Goal: Information Seeking & Learning: Check status

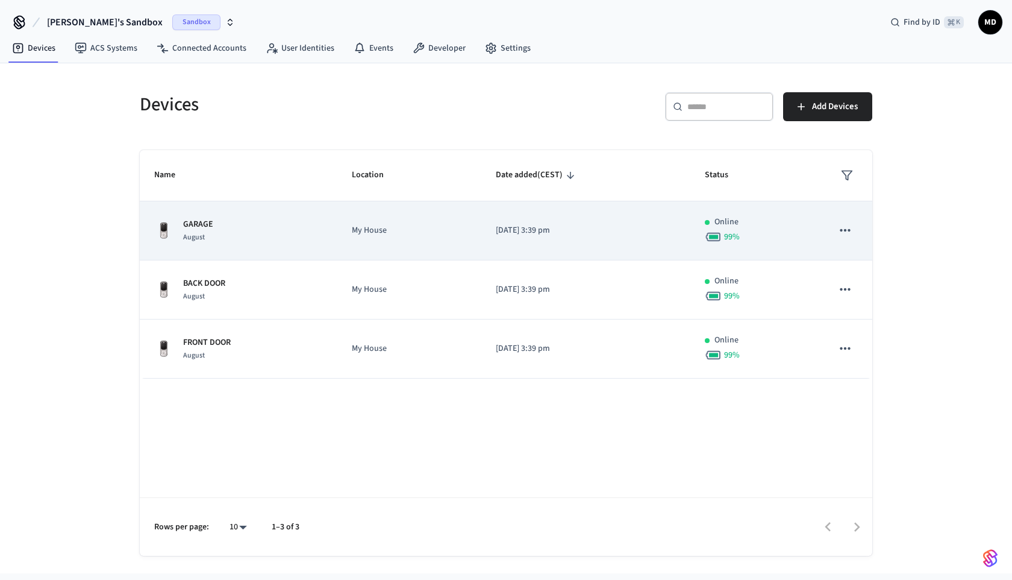
click at [845, 227] on icon "sticky table" at bounding box center [846, 230] width 16 height 16
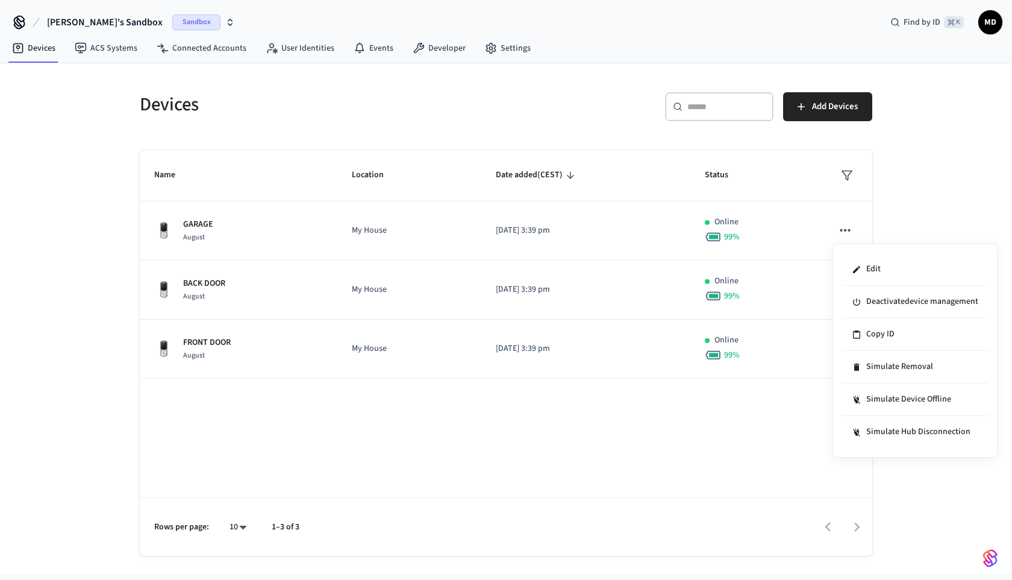
click at [451, 218] on div at bounding box center [506, 290] width 1012 height 580
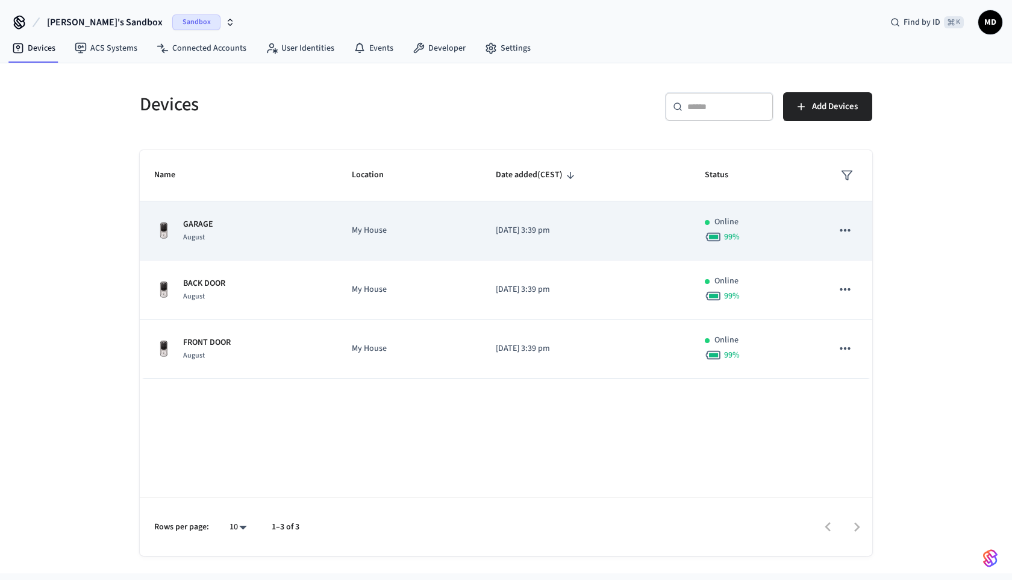
click at [425, 241] on td "My House" at bounding box center [408, 230] width 143 height 59
click at [283, 234] on div "GARAGE August" at bounding box center [238, 230] width 169 height 25
click at [194, 233] on span "August" at bounding box center [194, 237] width 22 height 10
click at [800, 216] on div "Online" at bounding box center [754, 222] width 99 height 13
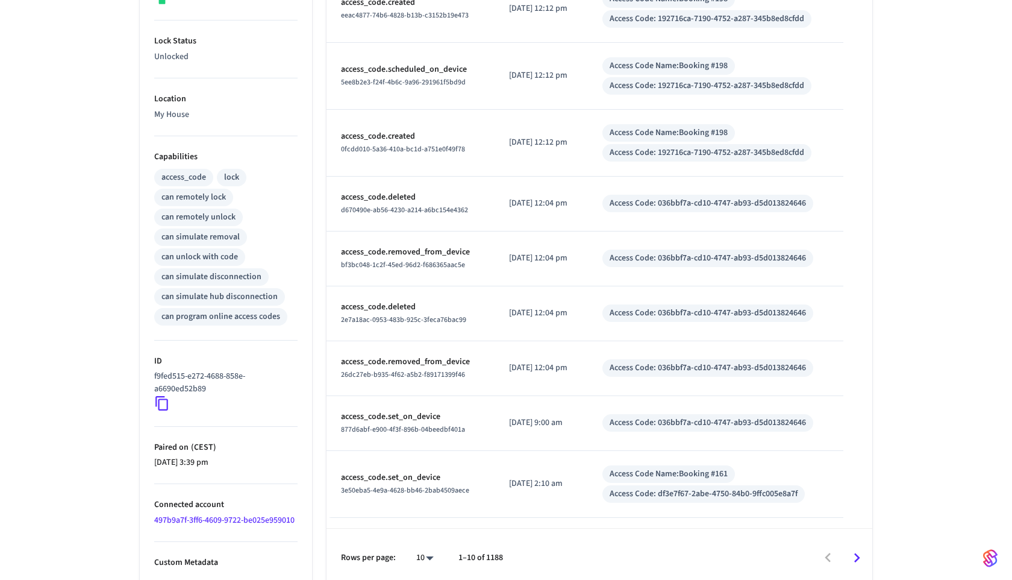
scroll to position [361, 0]
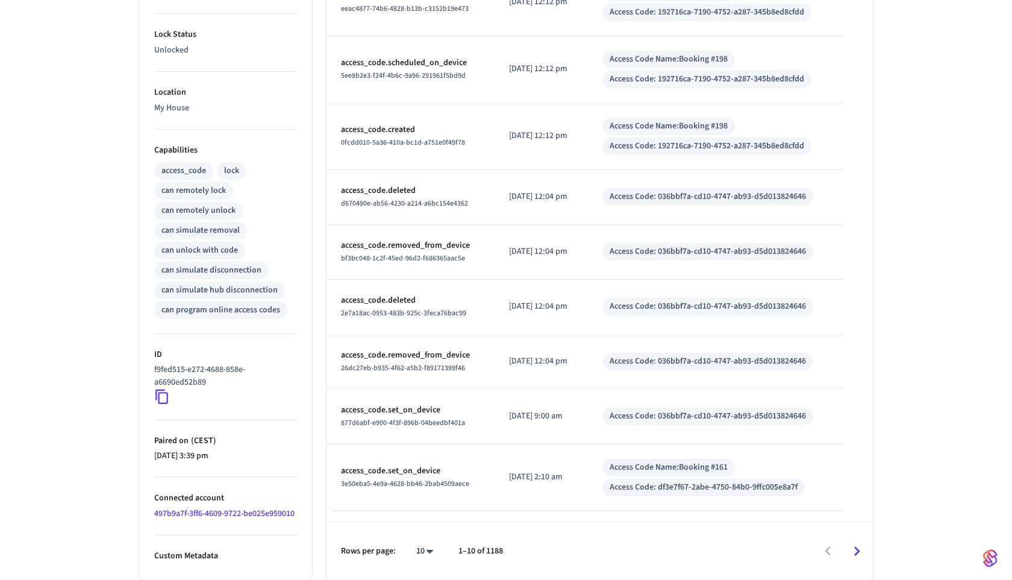
click at [168, 394] on icon at bounding box center [161, 397] width 13 height 14
click at [166, 400] on icon at bounding box center [162, 397] width 16 height 16
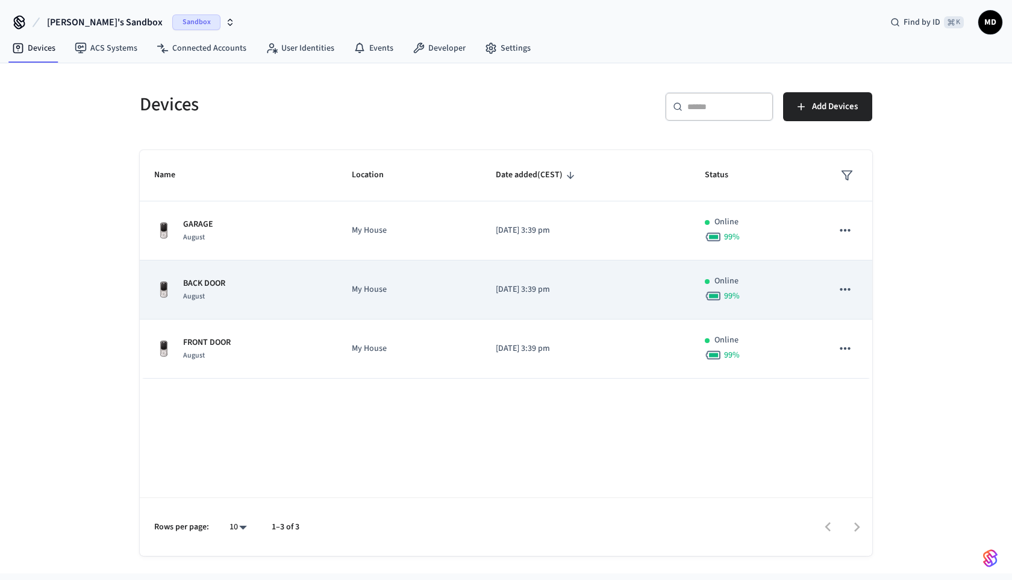
click at [328, 293] on td "BACK DOOR August" at bounding box center [239, 289] width 198 height 59
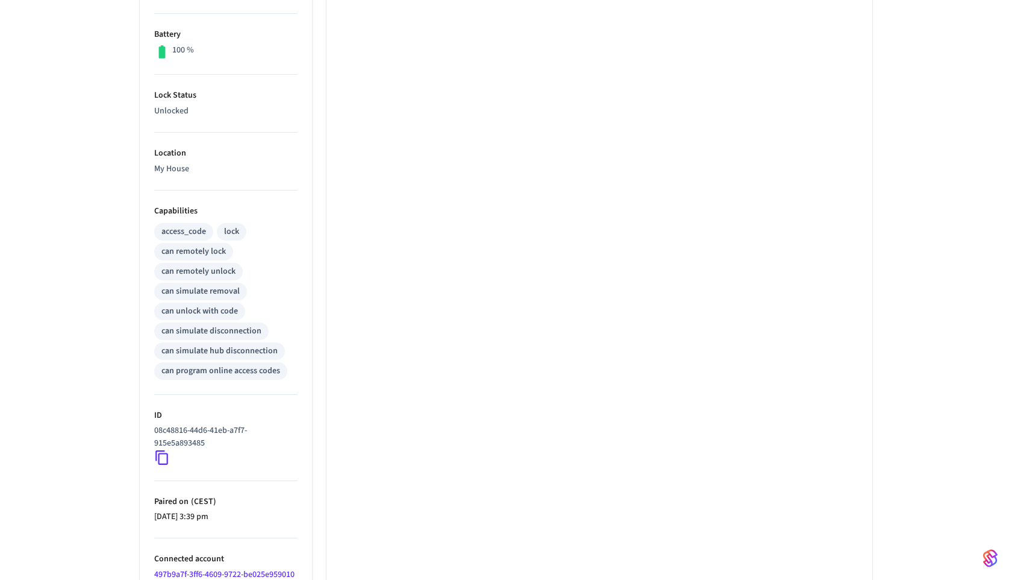
scroll to position [361, 0]
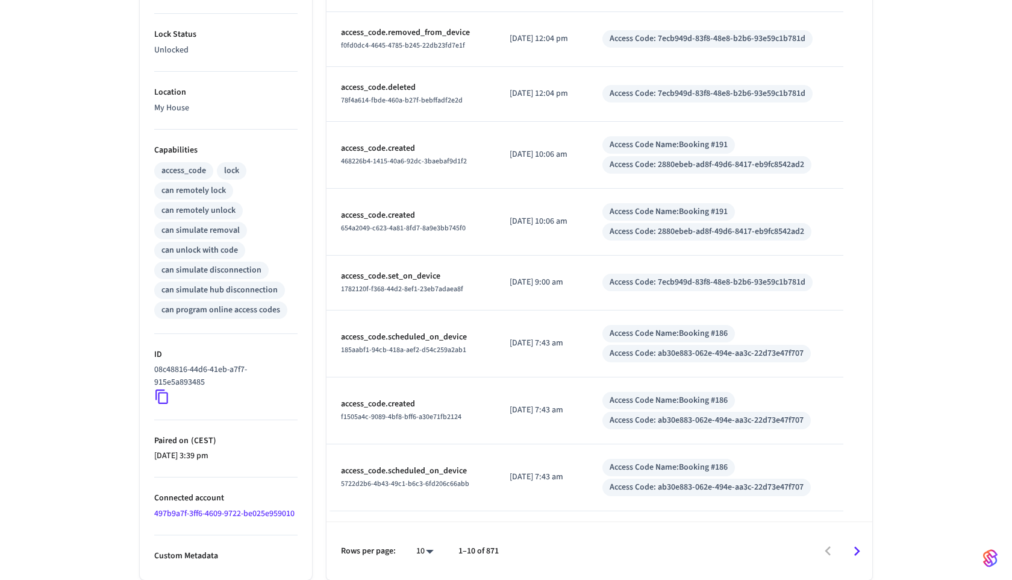
click at [163, 399] on icon at bounding box center [162, 397] width 16 height 16
click at [165, 398] on icon at bounding box center [162, 397] width 16 height 16
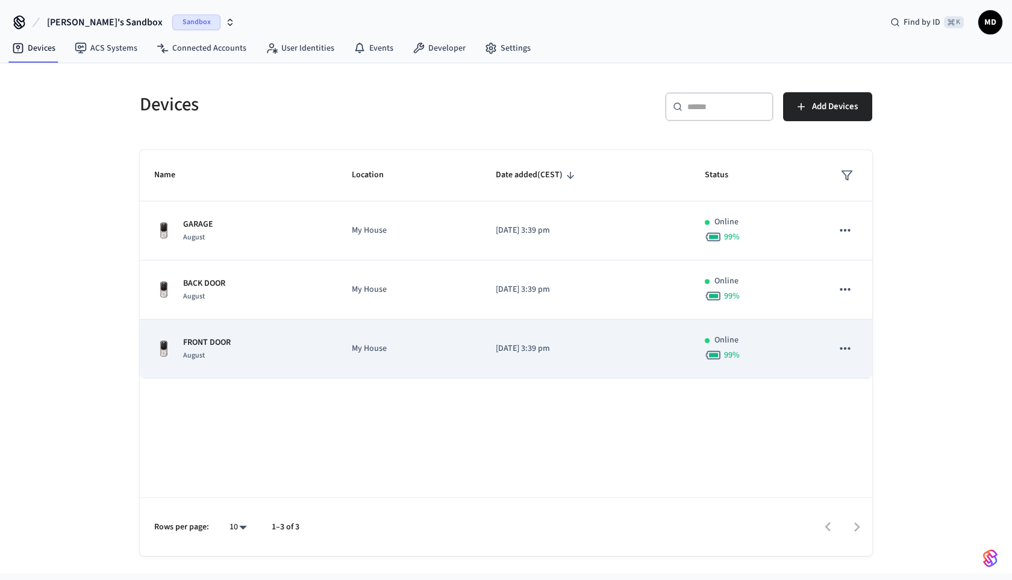
click at [285, 350] on div "FRONT DOOR August" at bounding box center [238, 348] width 169 height 25
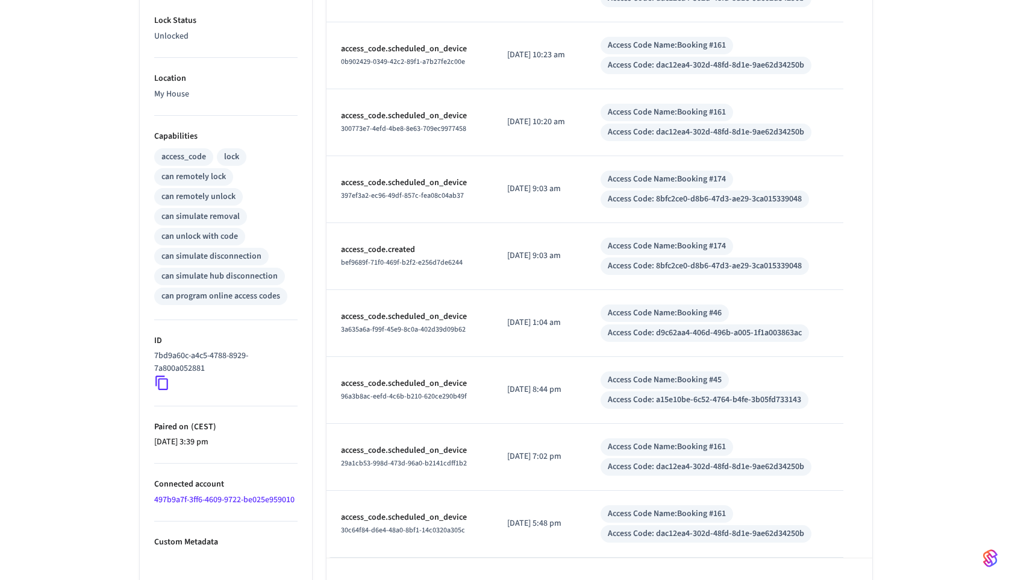
scroll to position [376, 0]
click at [166, 385] on icon at bounding box center [162, 382] width 16 height 16
click at [167, 382] on icon at bounding box center [161, 382] width 13 height 14
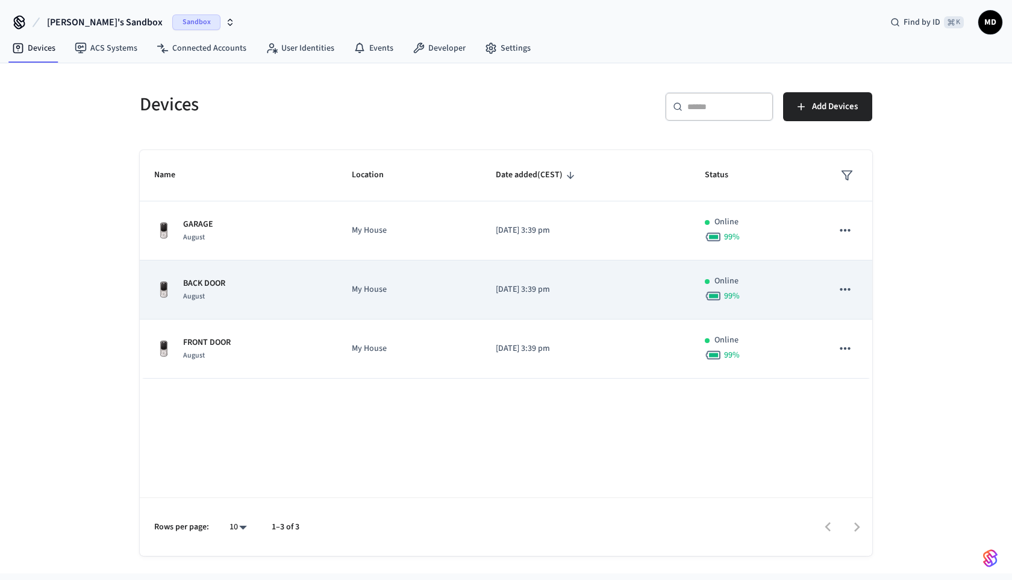
click at [280, 276] on td "BACK DOOR August" at bounding box center [239, 289] width 198 height 59
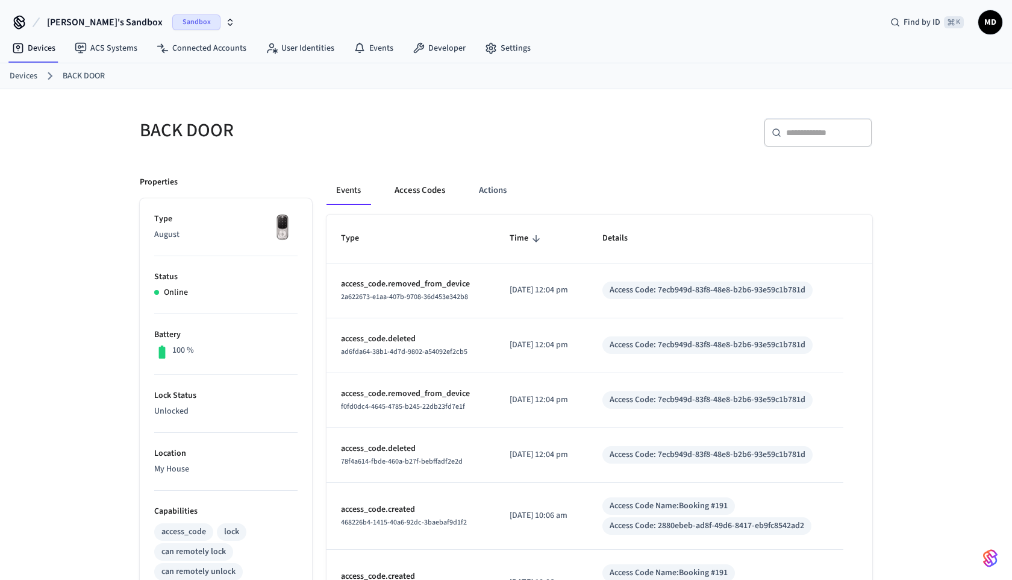
click at [434, 192] on button "Access Codes" at bounding box center [420, 190] width 70 height 29
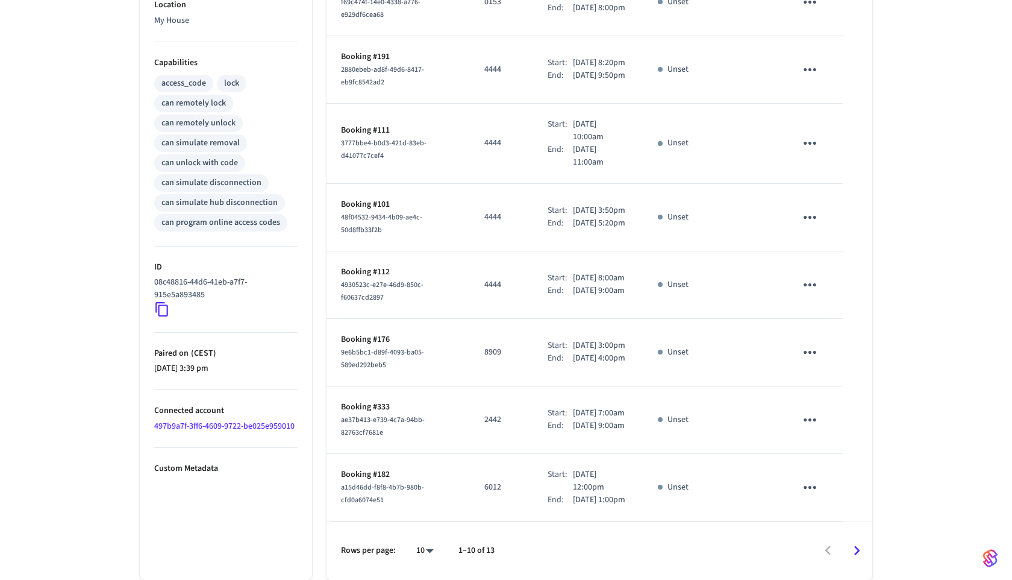
scroll to position [544, 0]
click at [858, 551] on icon "Go to next page" at bounding box center [858, 551] width 6 height 10
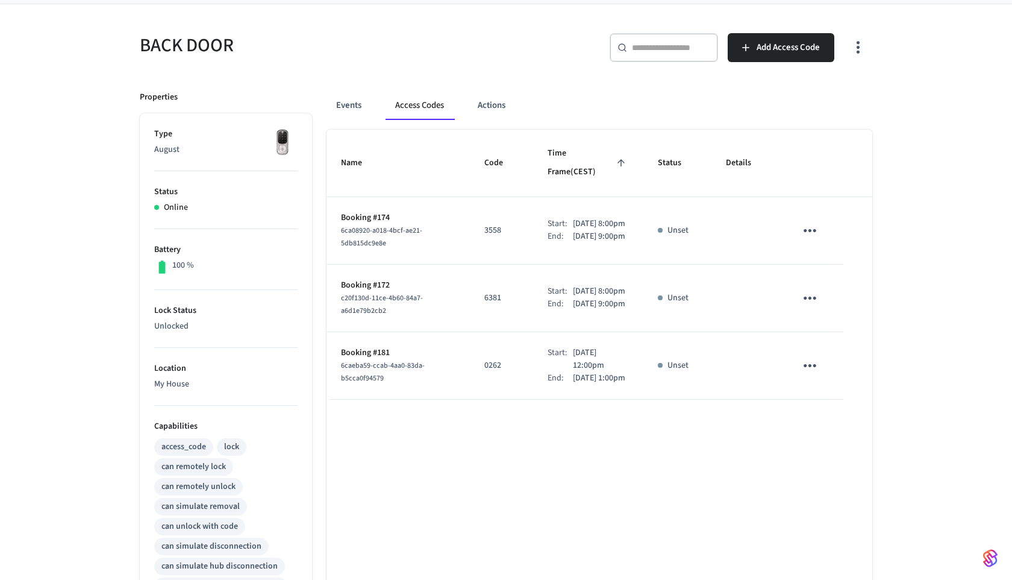
scroll to position [57, 0]
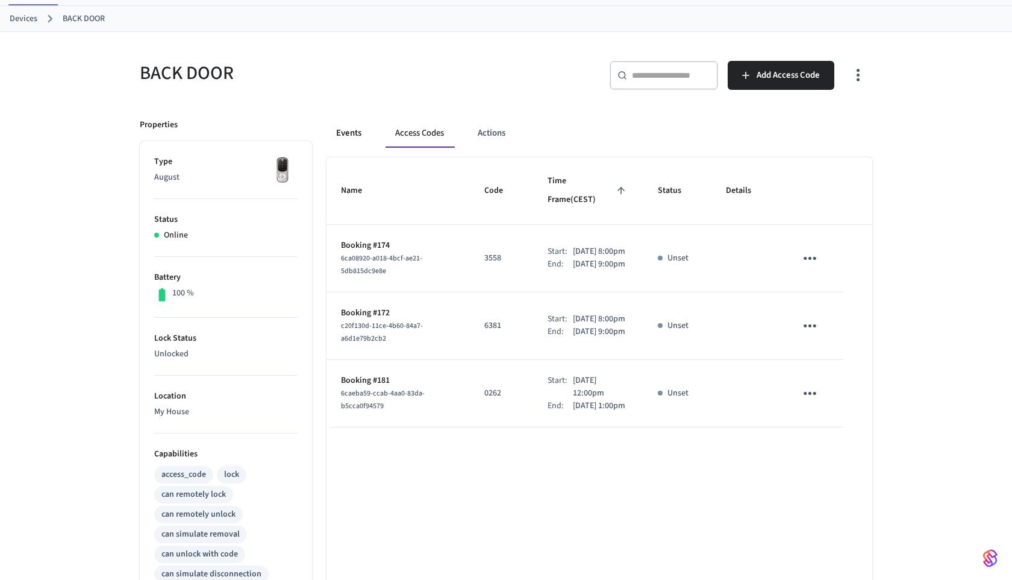
click at [359, 130] on button "Events" at bounding box center [349, 133] width 45 height 29
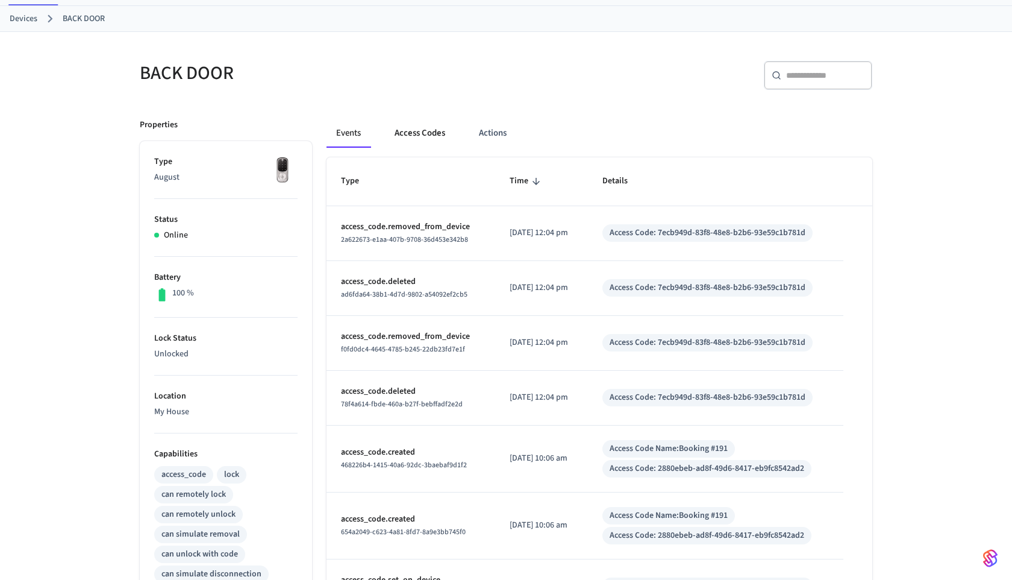
click at [400, 136] on button "Access Codes" at bounding box center [420, 133] width 70 height 29
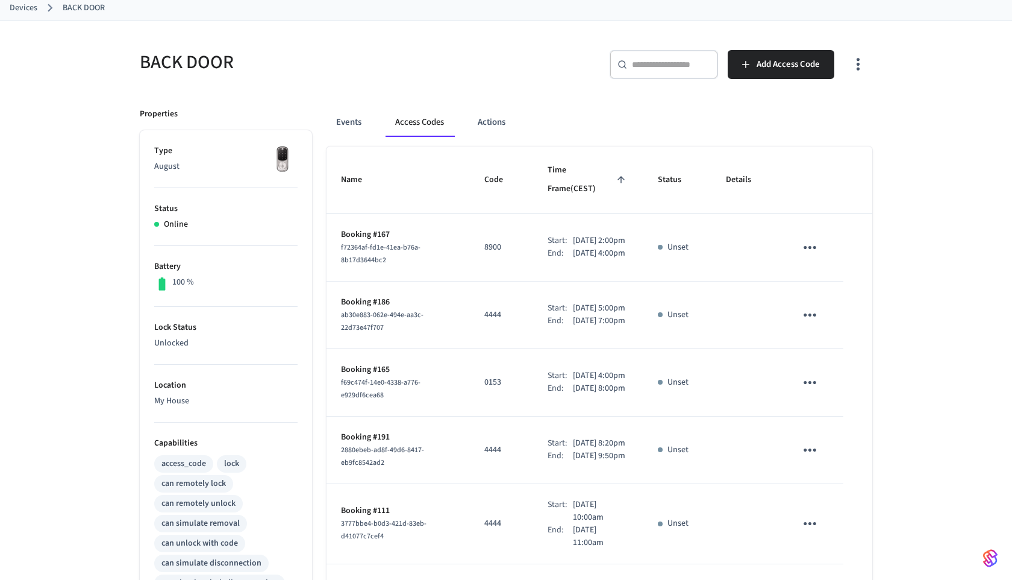
scroll to position [63, 0]
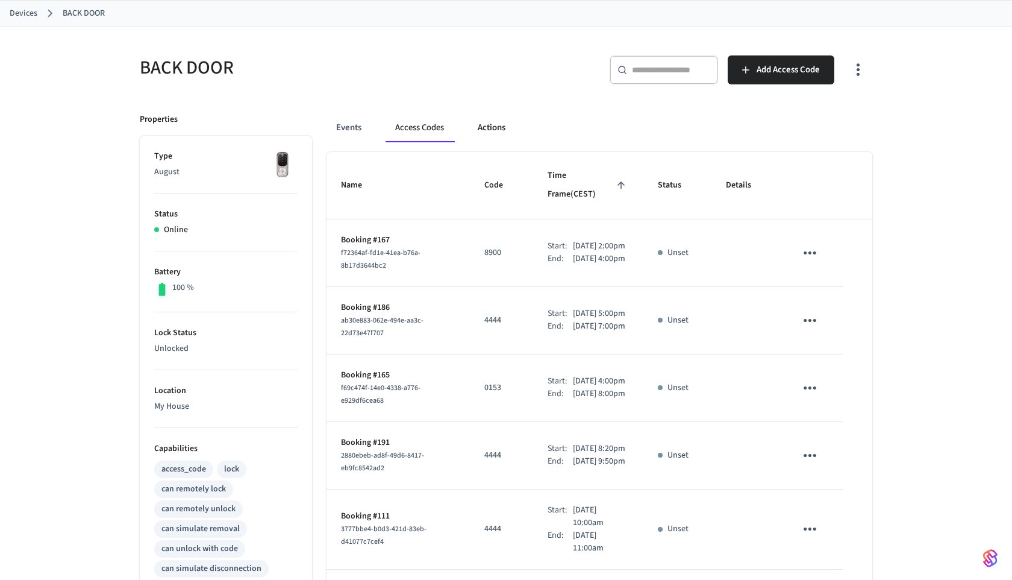
click at [483, 137] on button "Actions" at bounding box center [491, 127] width 47 height 29
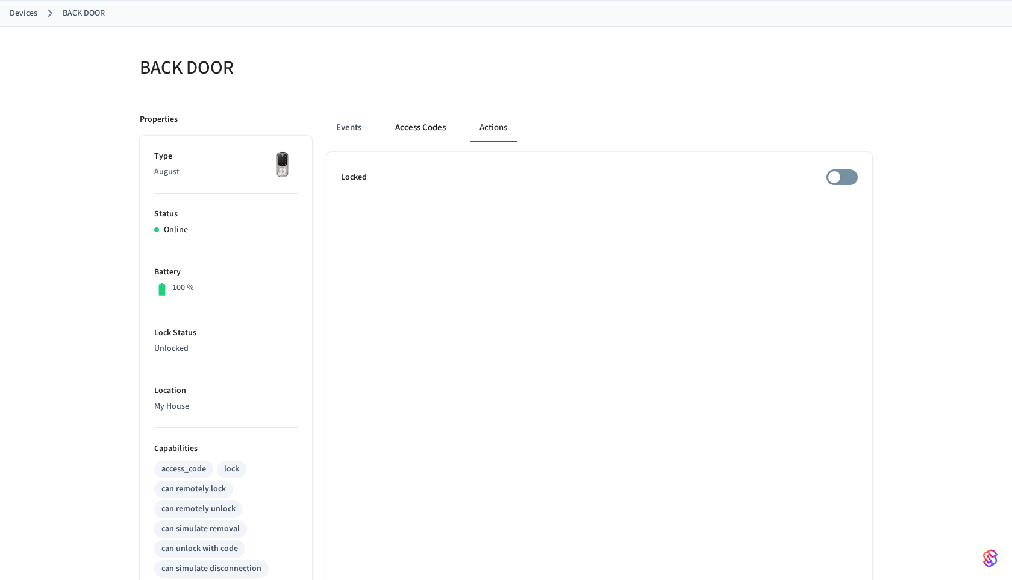
click at [416, 137] on button "Access Codes" at bounding box center [421, 127] width 70 height 29
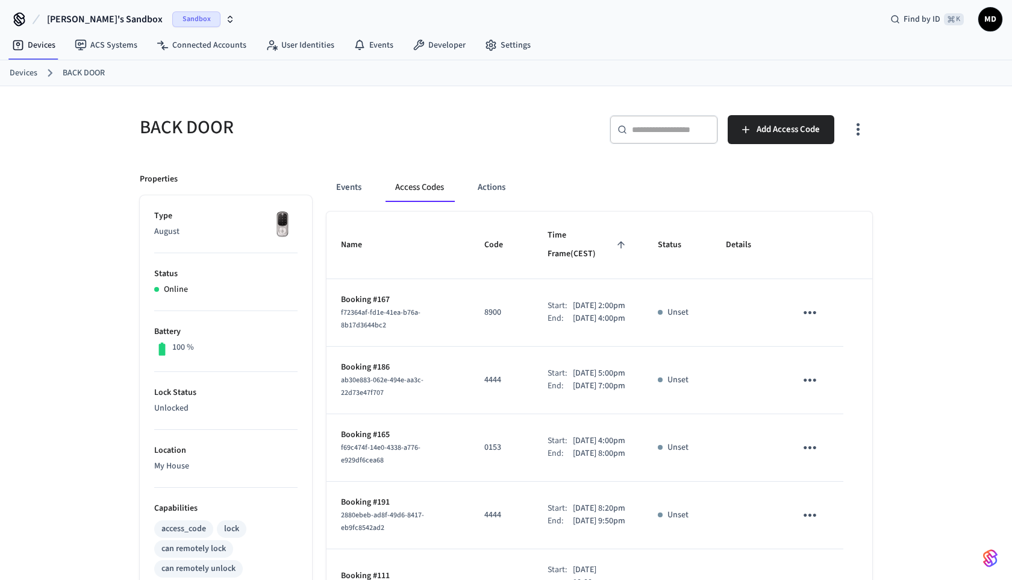
scroll to position [0, 0]
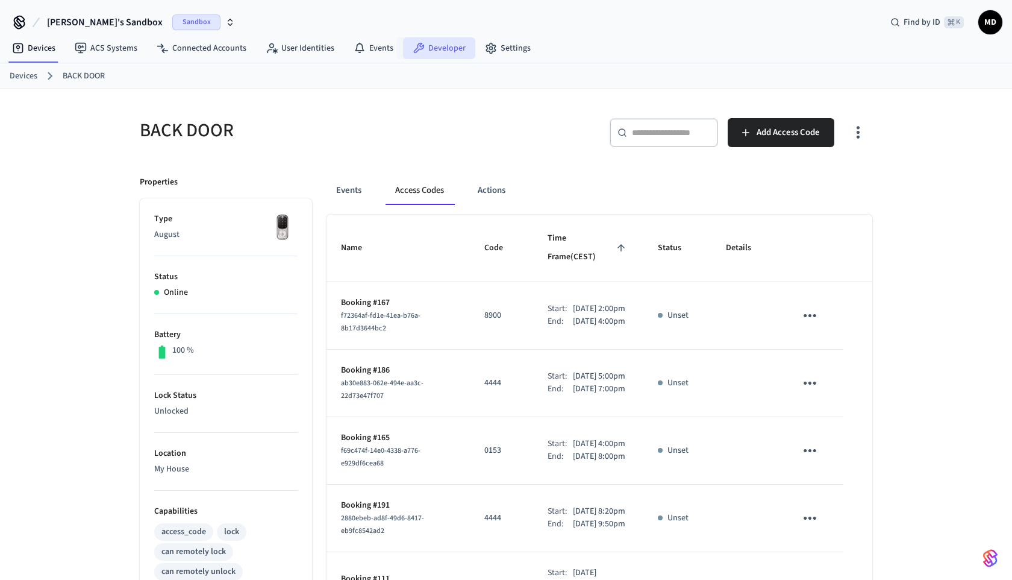
click at [424, 48] on link "Developer" at bounding box center [439, 48] width 72 height 22
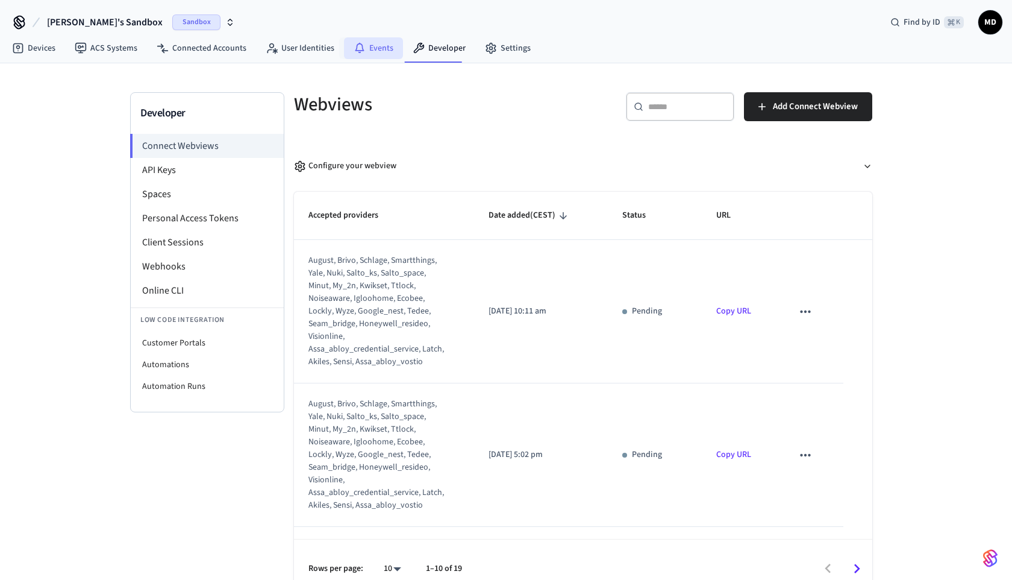
click at [375, 46] on link "Events" at bounding box center [373, 48] width 59 height 22
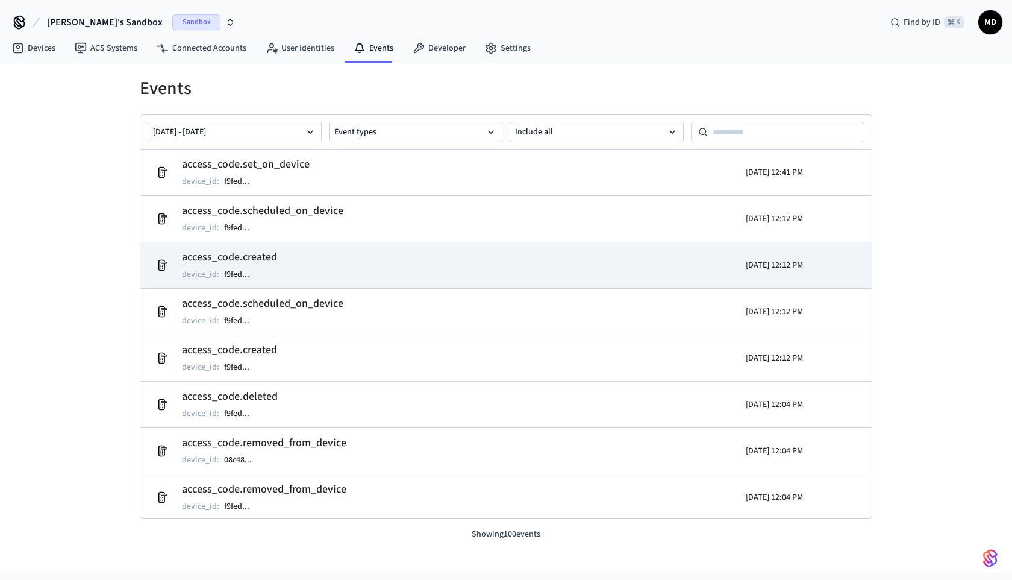
click at [389, 268] on td "access_code.created device_id : f9fed ..." at bounding box center [387, 265] width 475 height 34
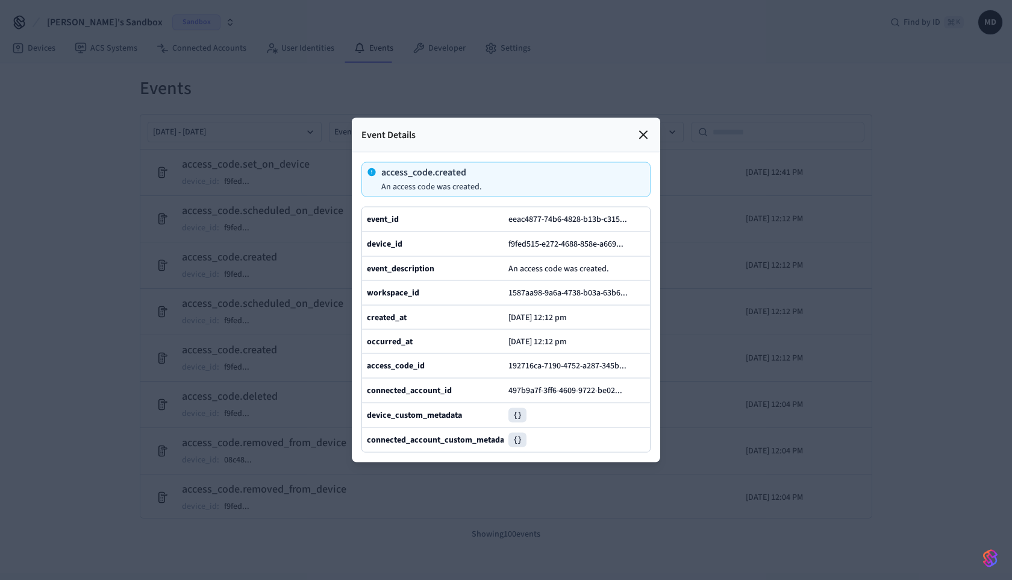
click at [724, 382] on div at bounding box center [506, 290] width 1012 height 580
click at [638, 150] on div "Event Details" at bounding box center [506, 135] width 309 height 34
click at [646, 145] on div "Event Details" at bounding box center [506, 135] width 309 height 34
click at [645, 133] on icon at bounding box center [643, 134] width 7 height 7
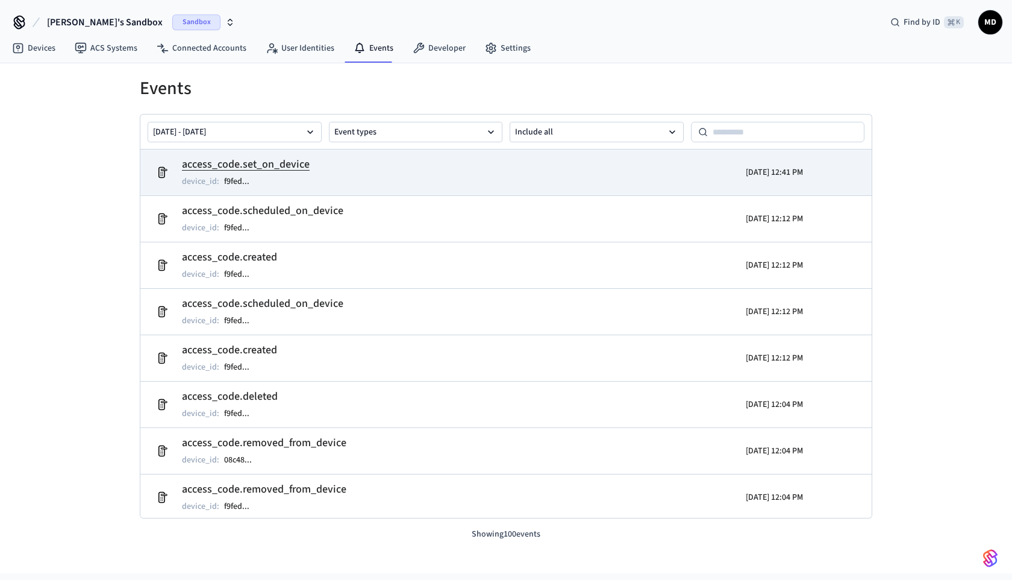
click at [432, 171] on td "access_code.set_on_device device_id : f9fed ..." at bounding box center [387, 172] width 475 height 34
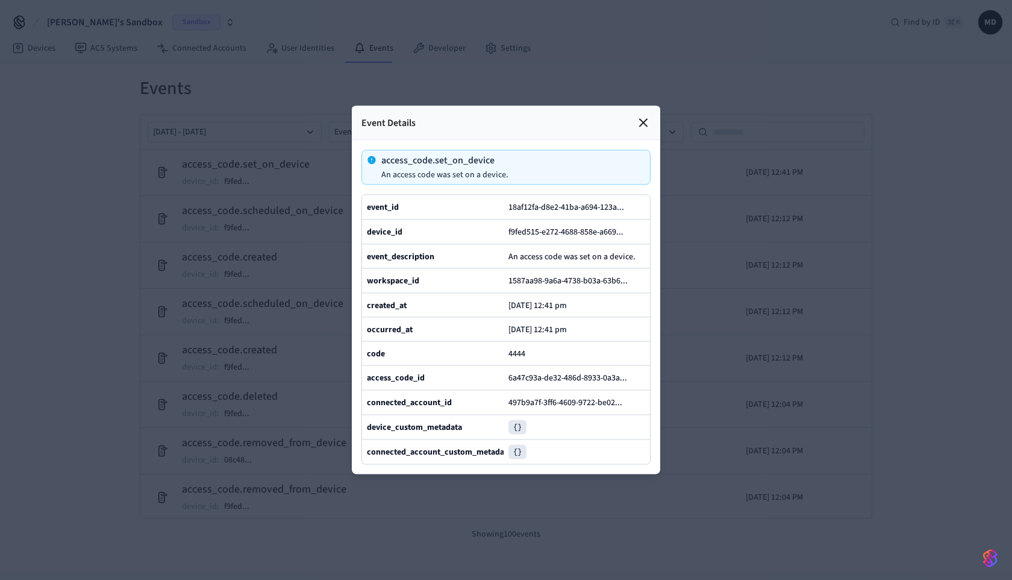
click at [735, 247] on div at bounding box center [506, 290] width 1012 height 580
click at [712, 259] on div at bounding box center [506, 290] width 1012 height 580
click at [644, 127] on icon at bounding box center [643, 123] width 14 height 14
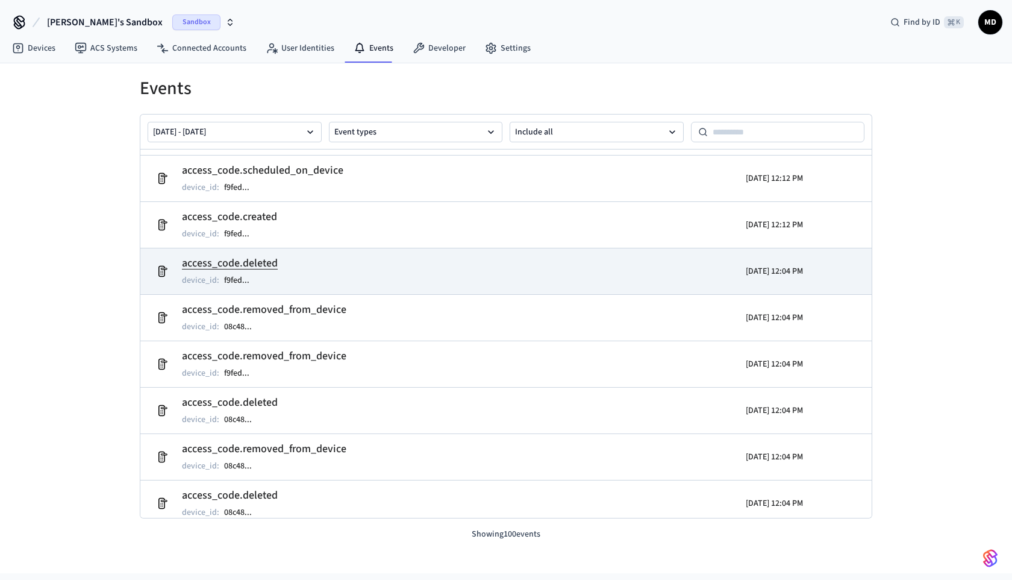
scroll to position [199, 0]
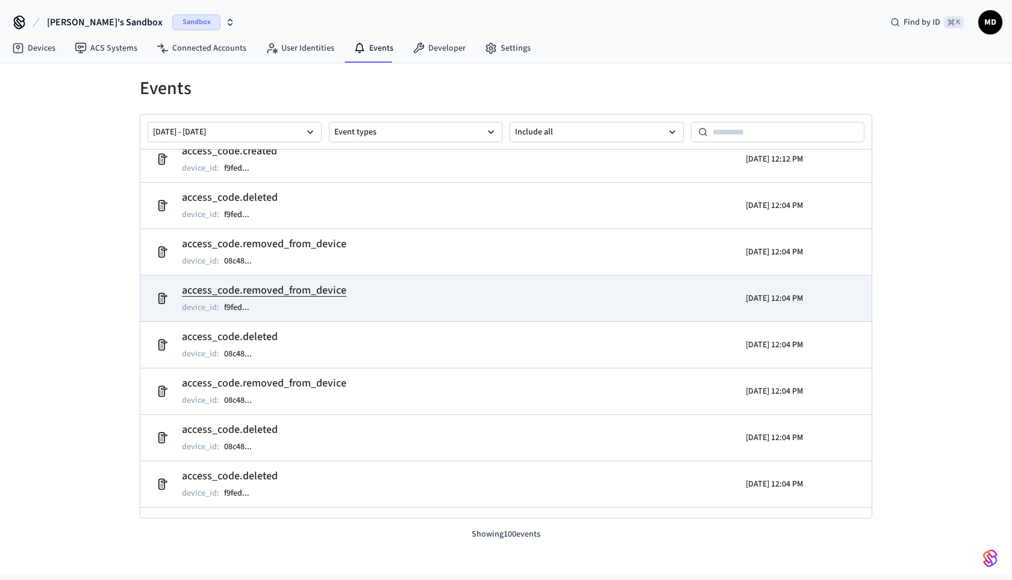
click at [570, 296] on td "access_code.removed_from_device device_id : f9fed ..." at bounding box center [387, 298] width 475 height 34
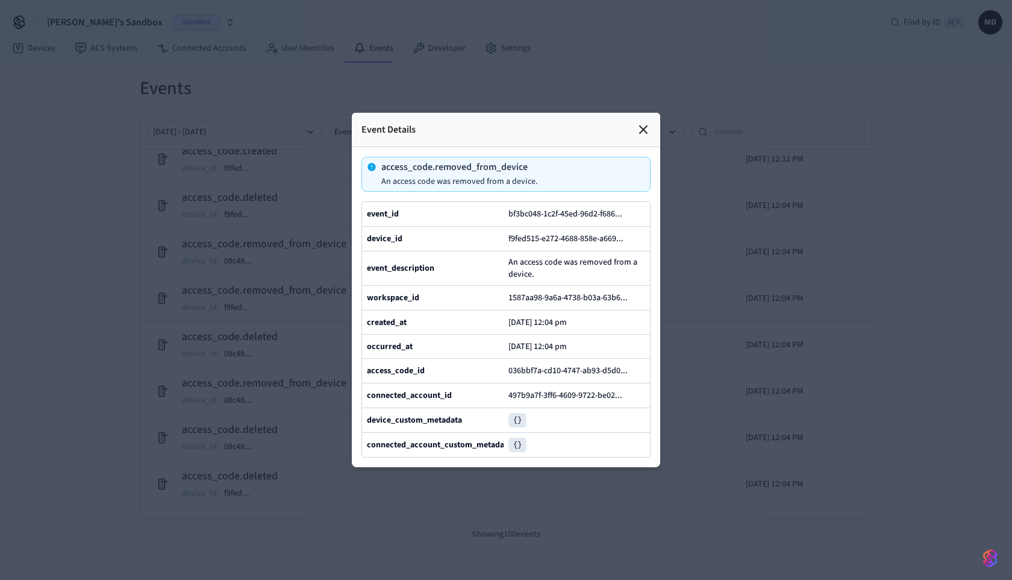
click at [694, 290] on div at bounding box center [506, 290] width 1012 height 580
click at [639, 133] on icon at bounding box center [643, 129] width 14 height 14
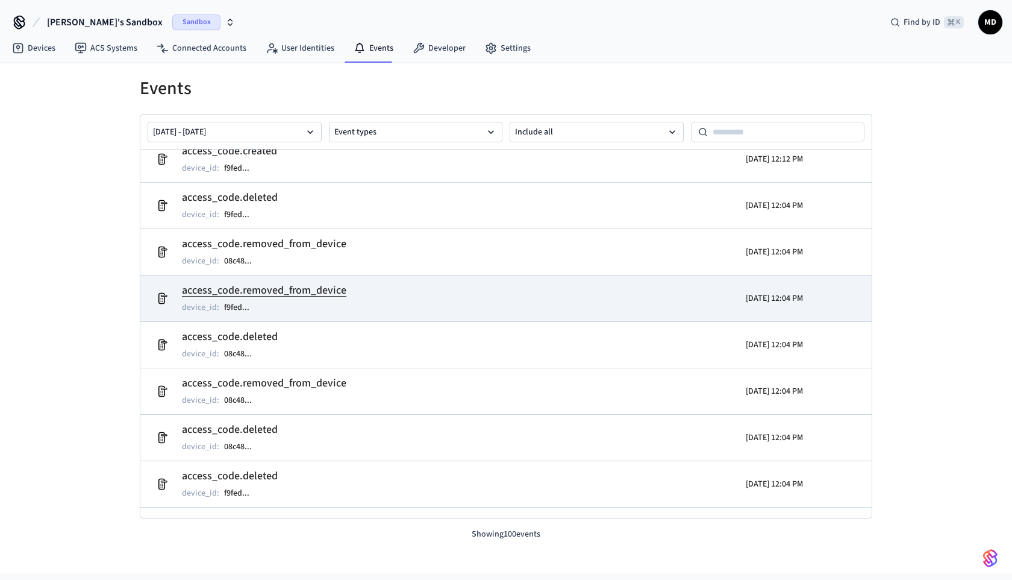
click at [450, 310] on td "access_code.removed_from_device device_id : f9fed ..." at bounding box center [387, 298] width 475 height 34
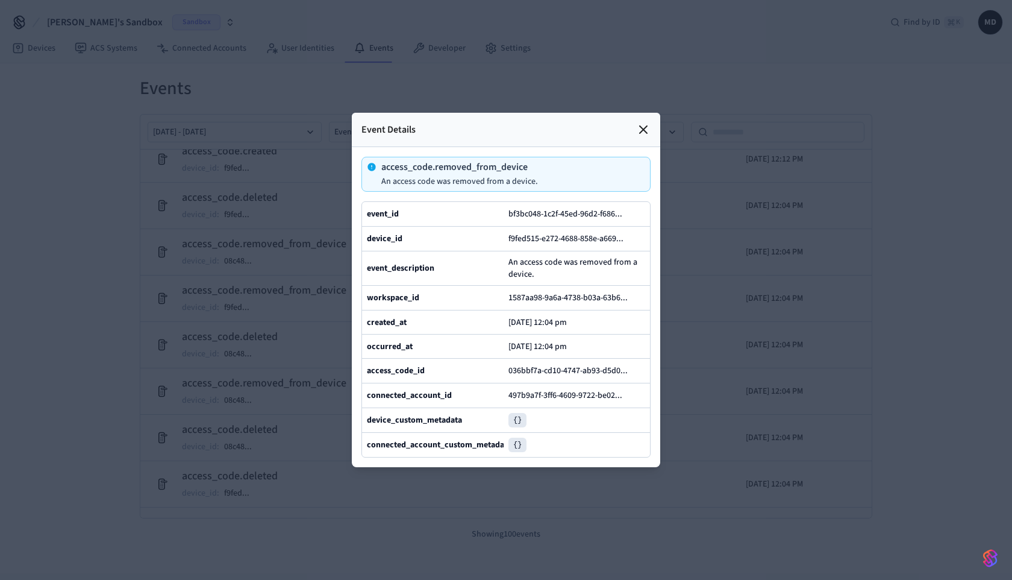
click at [692, 321] on div at bounding box center [506, 290] width 1012 height 580
click at [702, 308] on div at bounding box center [506, 290] width 1012 height 580
click at [640, 140] on div "Event Details" at bounding box center [506, 130] width 309 height 34
click at [645, 130] on icon at bounding box center [643, 129] width 14 height 14
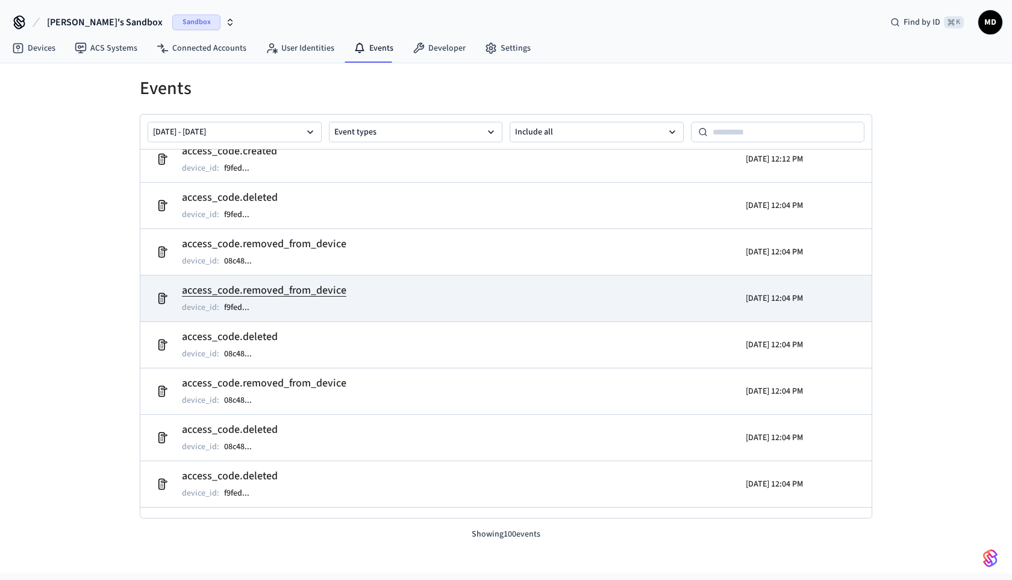
click at [348, 303] on td "access_code.removed_from_device device_id : f9fed ..." at bounding box center [387, 298] width 475 height 34
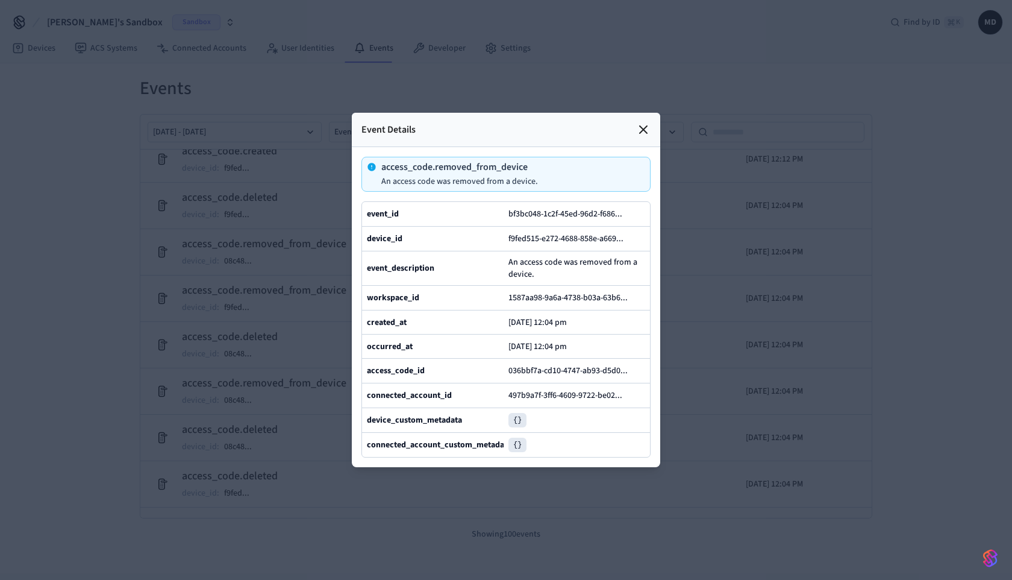
click at [701, 356] on div at bounding box center [506, 290] width 1012 height 580
click at [641, 124] on icon at bounding box center [643, 129] width 14 height 14
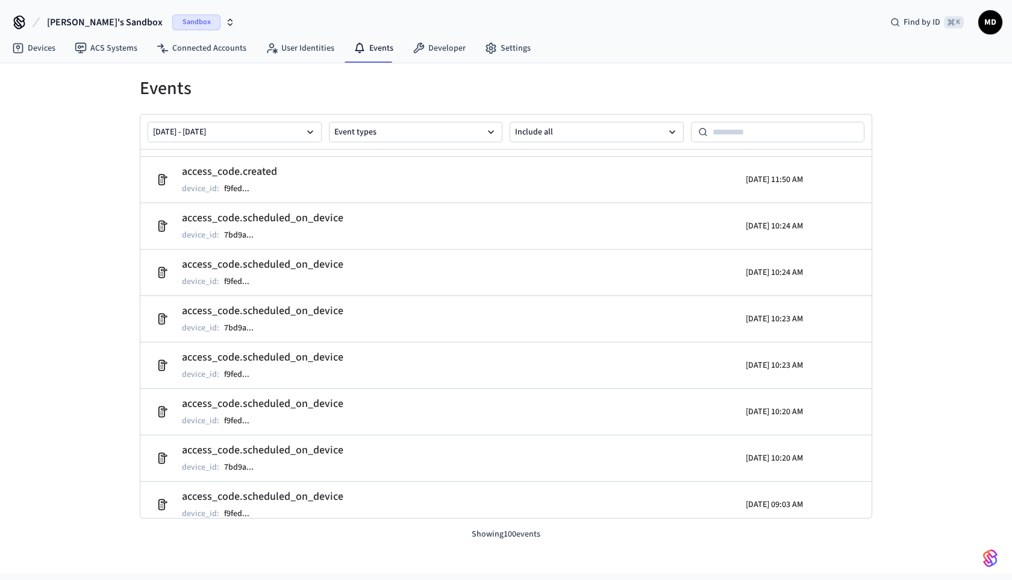
scroll to position [1141, 0]
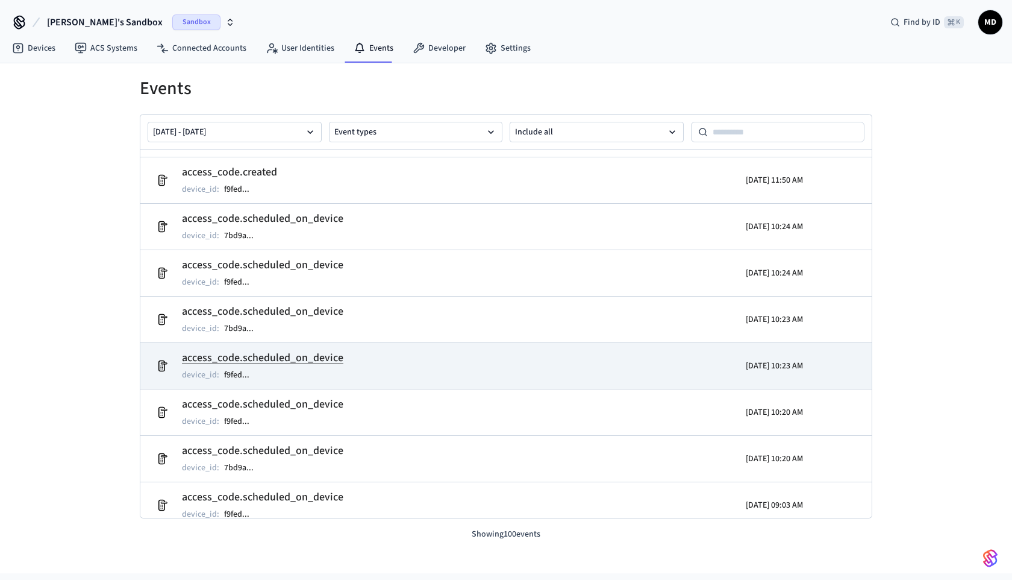
click at [351, 360] on td "access_code.scheduled_on_device device_id : f9fed ..." at bounding box center [387, 366] width 475 height 34
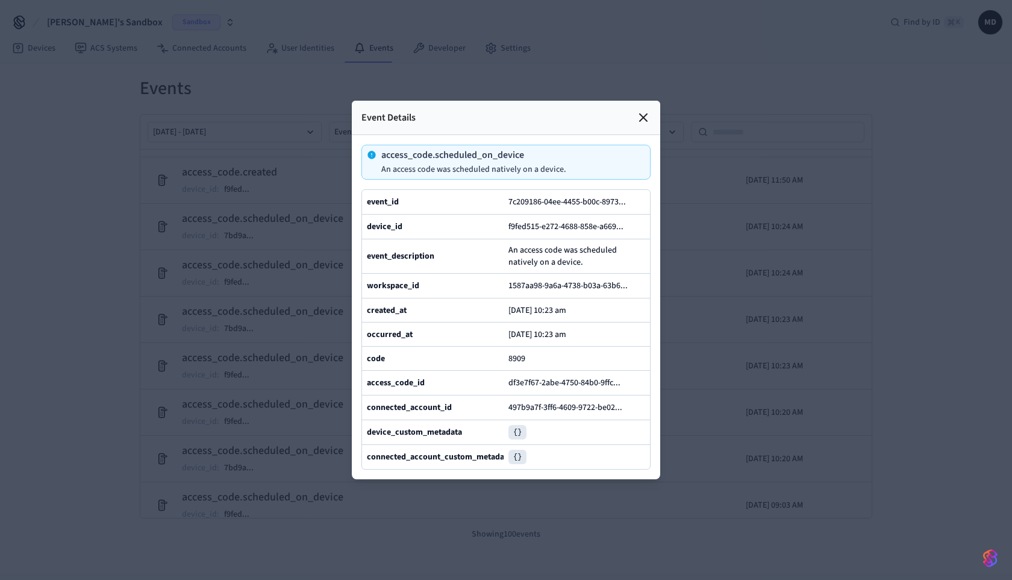
click at [677, 350] on div at bounding box center [506, 290] width 1012 height 580
click at [733, 259] on div at bounding box center [506, 290] width 1012 height 580
click at [640, 110] on icon at bounding box center [643, 117] width 14 height 14
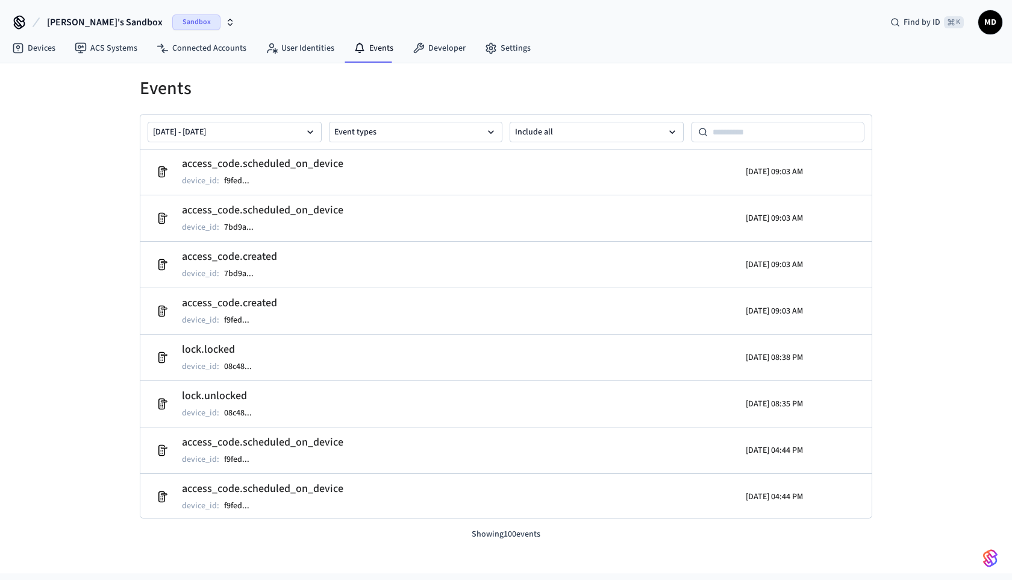
scroll to position [1486, 0]
